Goal: Task Accomplishment & Management: Manage account settings

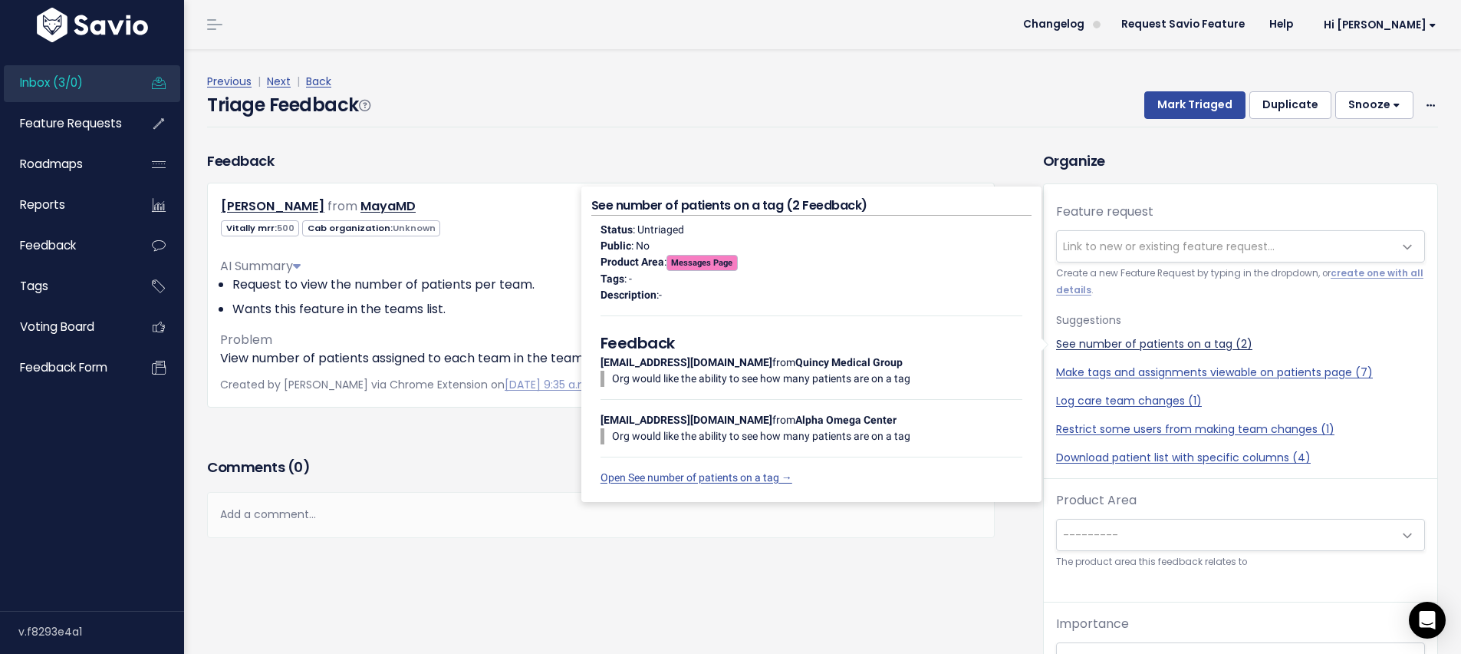
click at [1208, 341] on link "See number of patients on a tag (2)" at bounding box center [1240, 344] width 369 height 16
select select "48033"
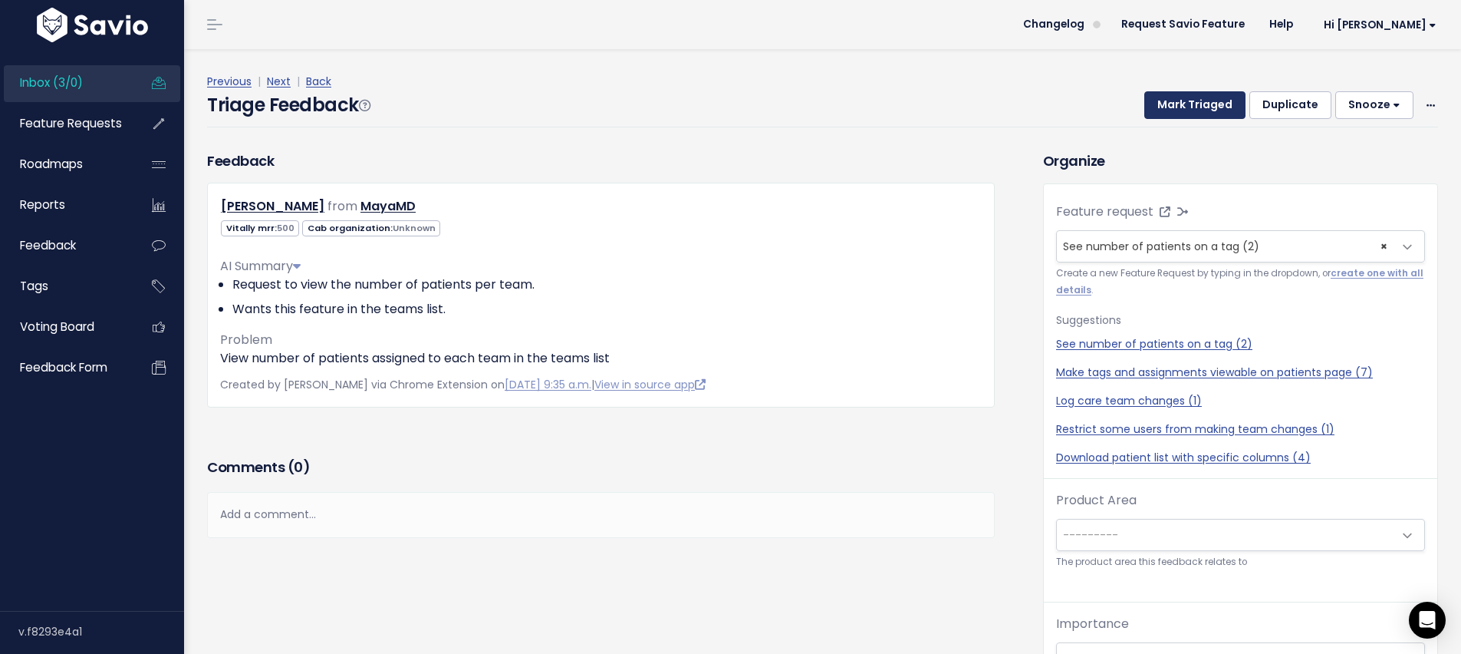
click at [1190, 114] on button "Mark Triaged" at bounding box center [1195, 105] width 101 height 28
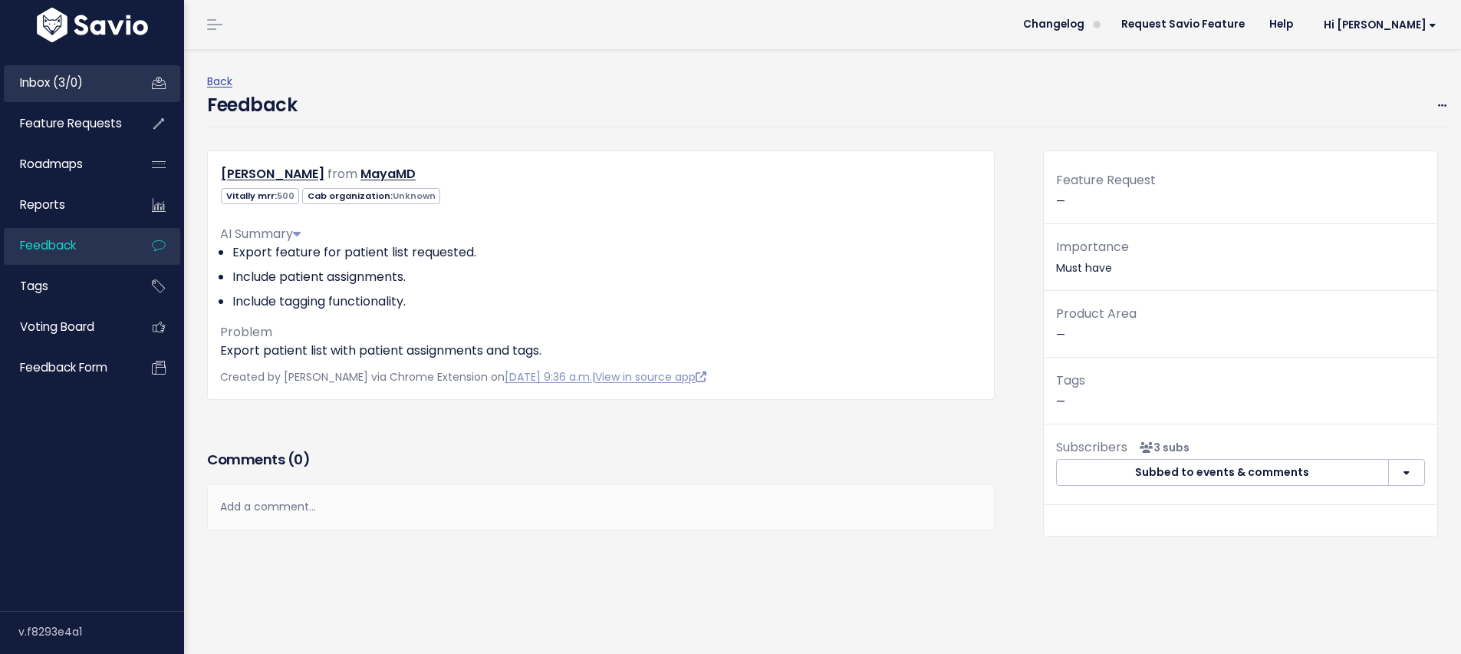
click at [51, 85] on span "Inbox (3/0)" at bounding box center [51, 82] width 63 height 16
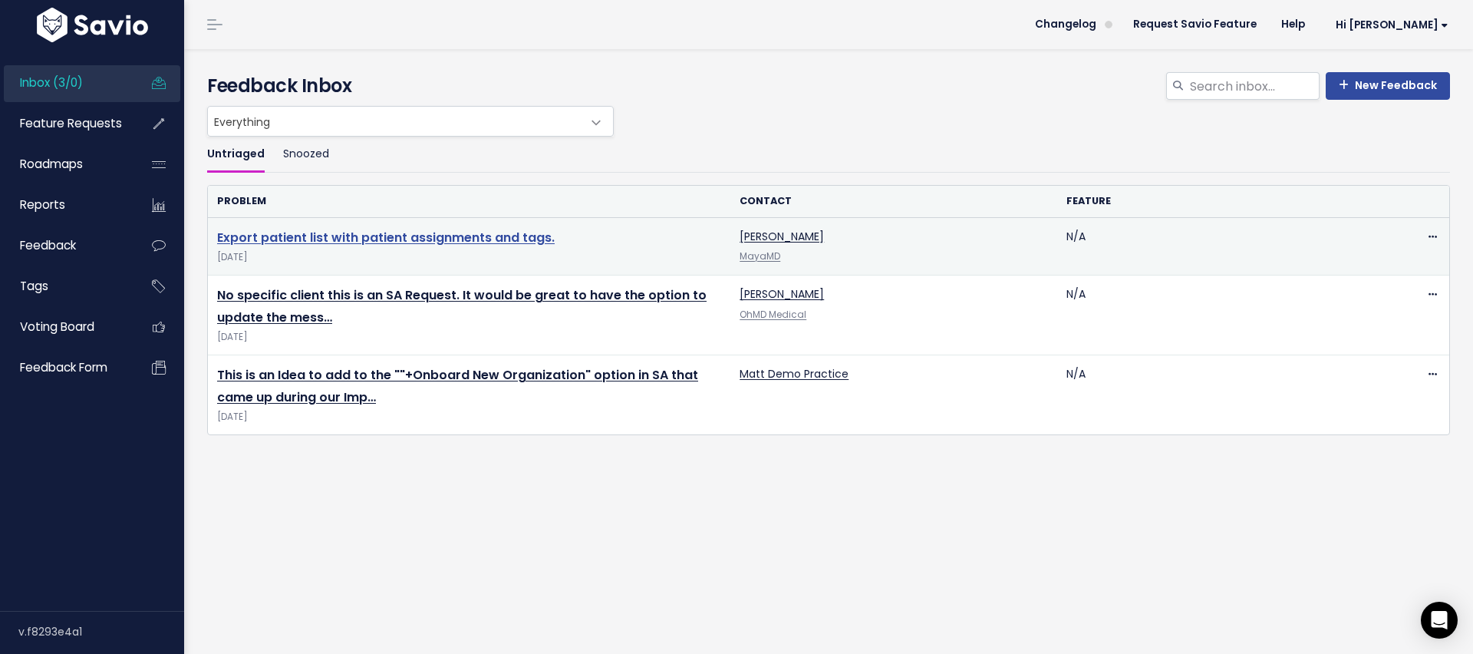
click at [450, 232] on link "Export patient list with patient assignments and tags." at bounding box center [386, 238] width 338 height 18
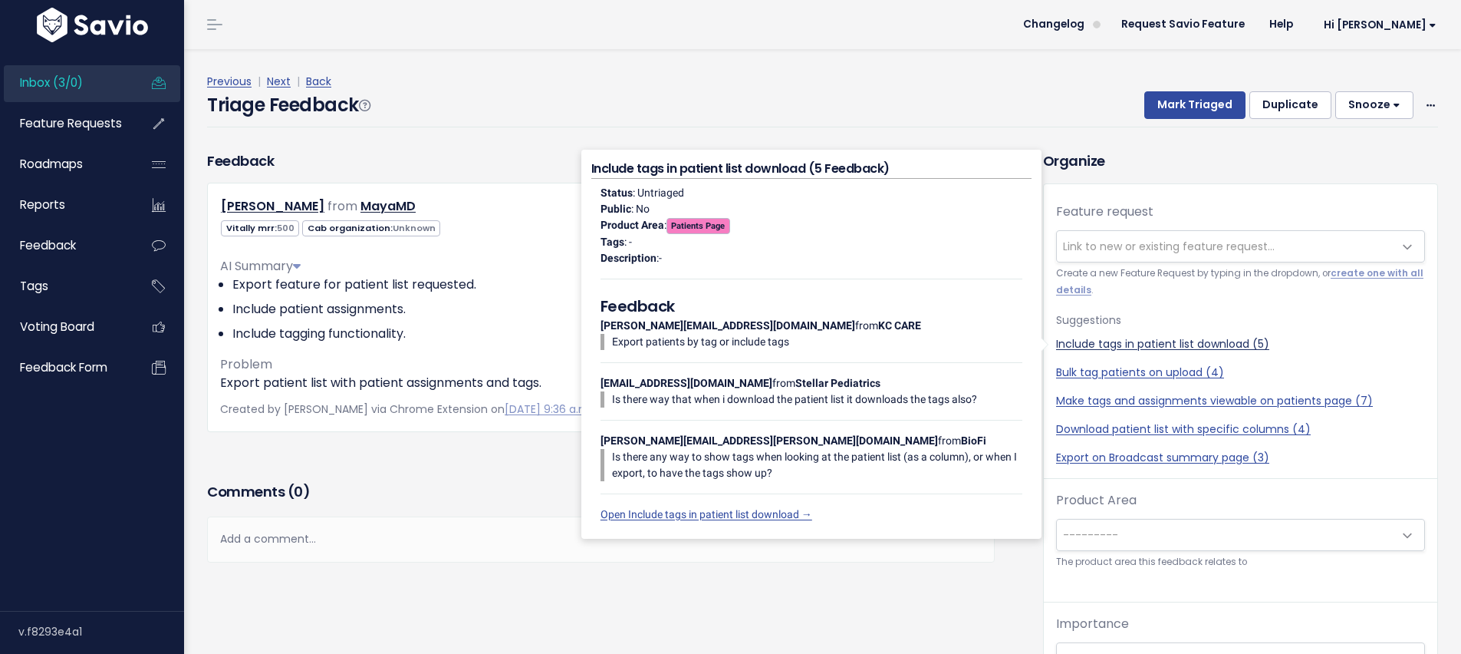
click at [1219, 339] on link "Include tags in patient list download (5)" at bounding box center [1240, 344] width 369 height 16
select select "48057"
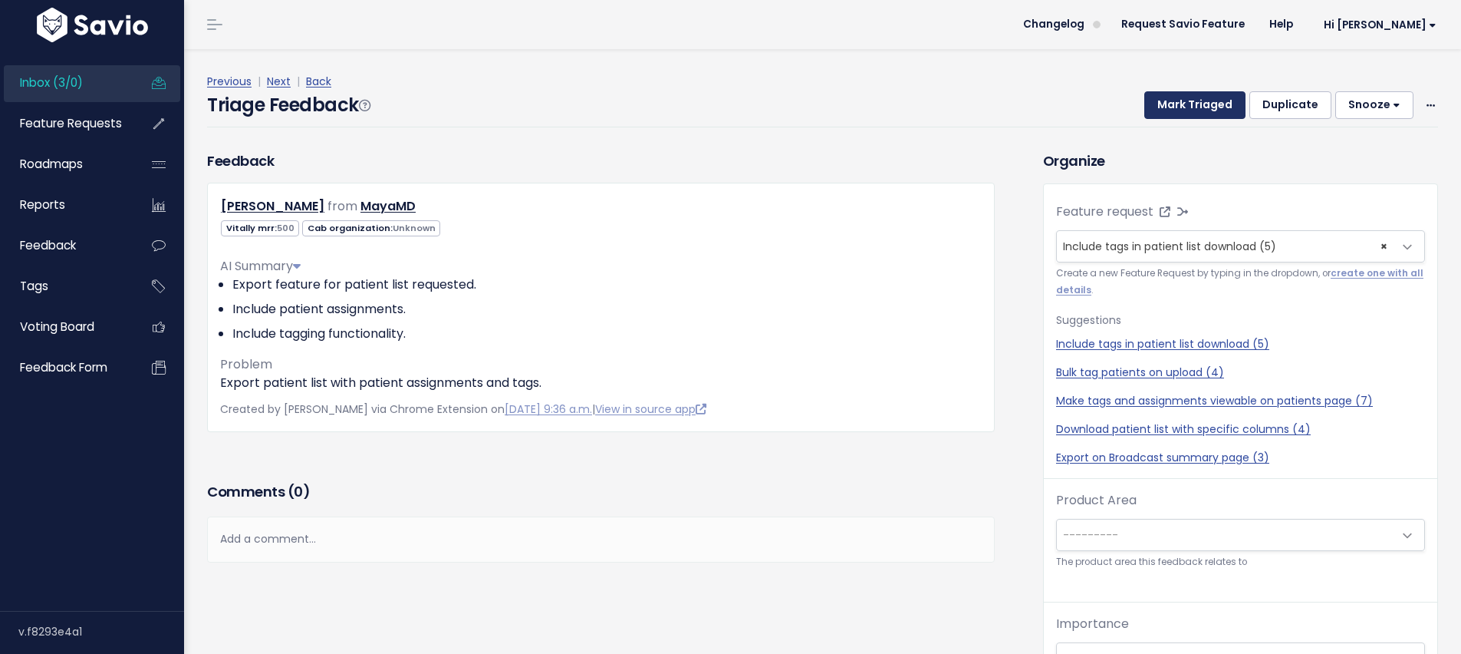
click at [1182, 105] on button "Mark Triaged" at bounding box center [1195, 105] width 101 height 28
